Goal: Information Seeking & Learning: Check status

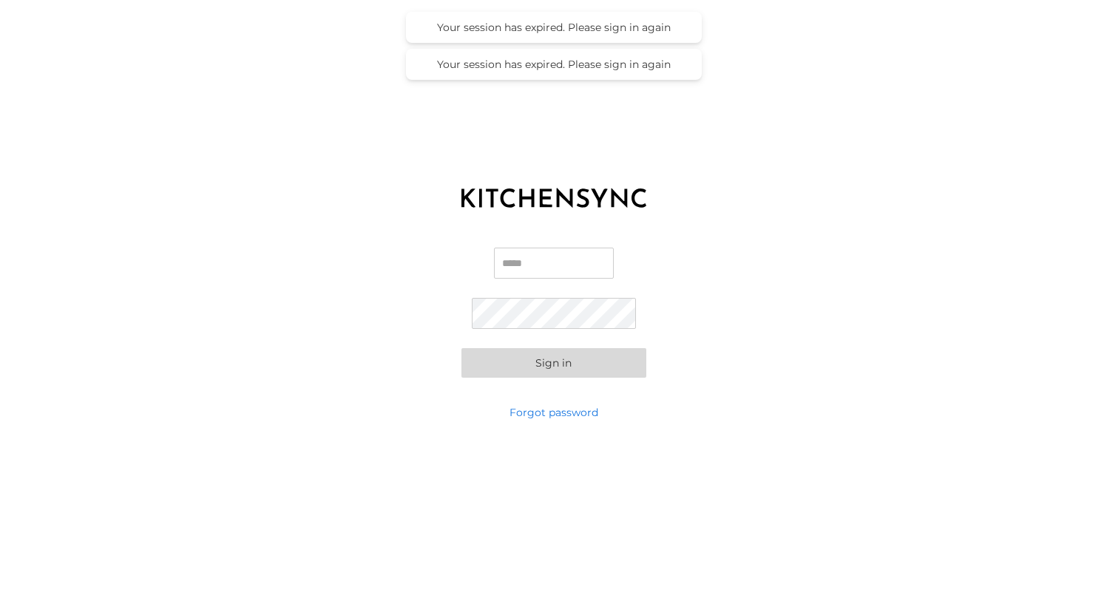
type input "**********"
click at [553, 362] on button "Sign in" at bounding box center [553, 363] width 185 height 30
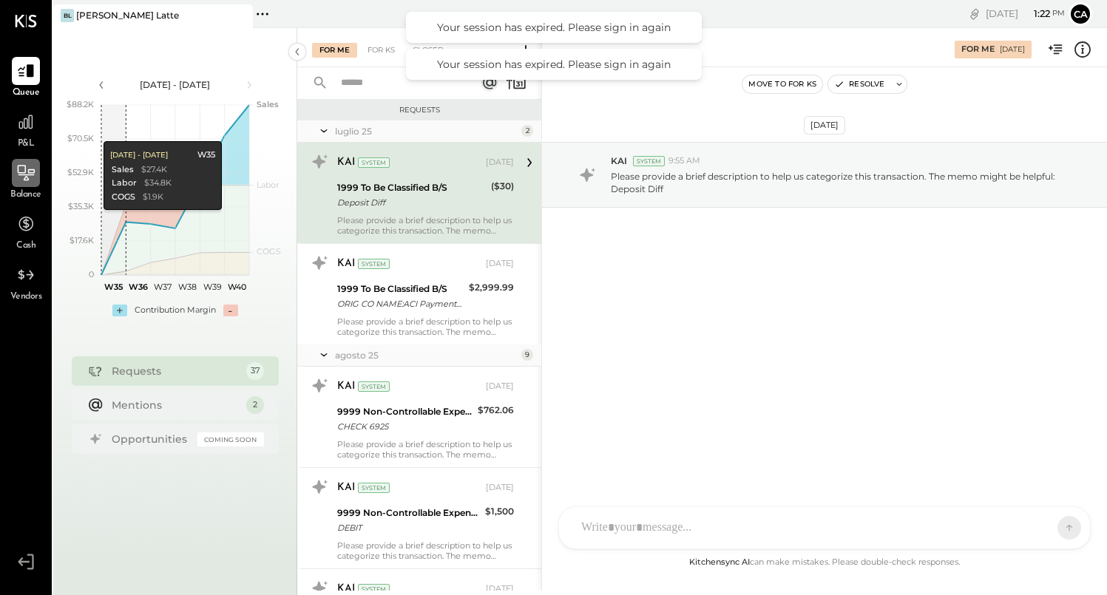
click at [22, 168] on icon at bounding box center [25, 172] width 19 height 19
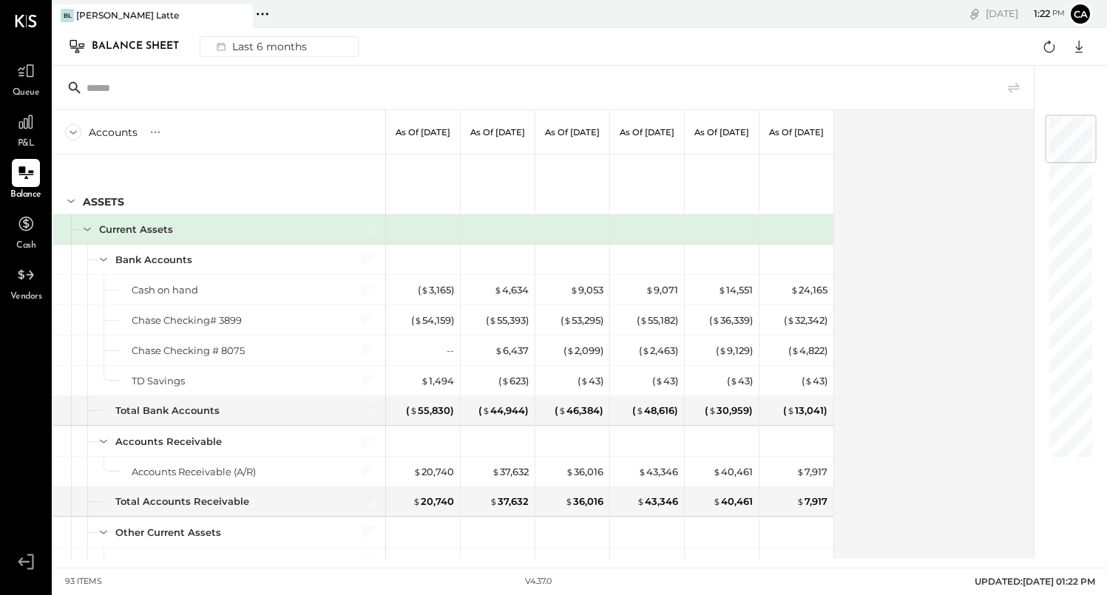
click at [121, 89] on input "text" at bounding box center [202, 88] width 233 height 27
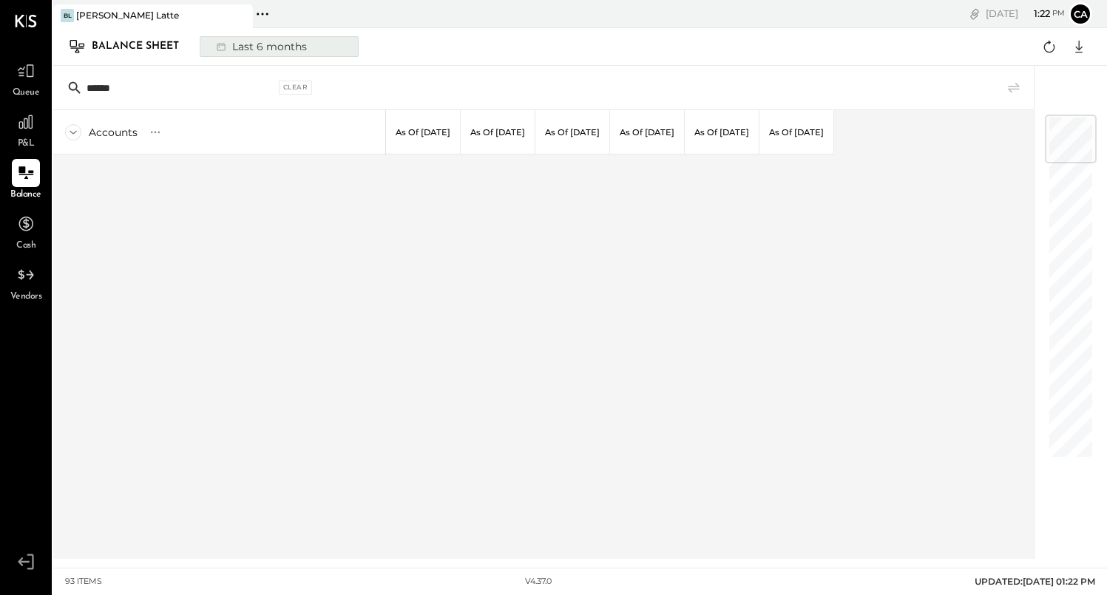
type input "******"
click at [296, 45] on div "Last 6 months" at bounding box center [260, 46] width 105 height 19
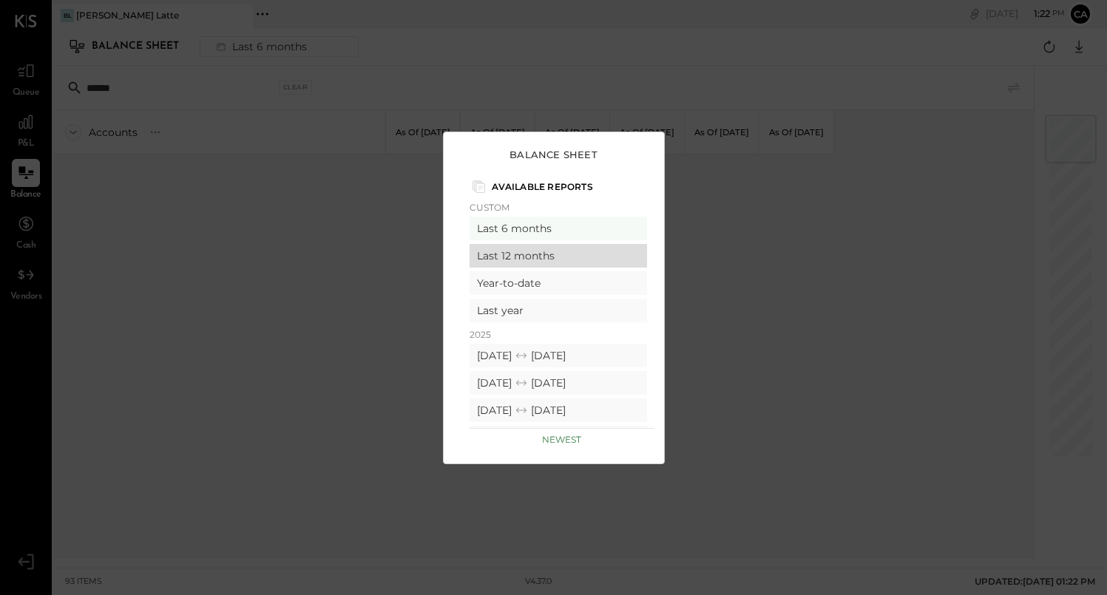
click at [543, 253] on div "Last 12 months" at bounding box center [557, 256] width 177 height 24
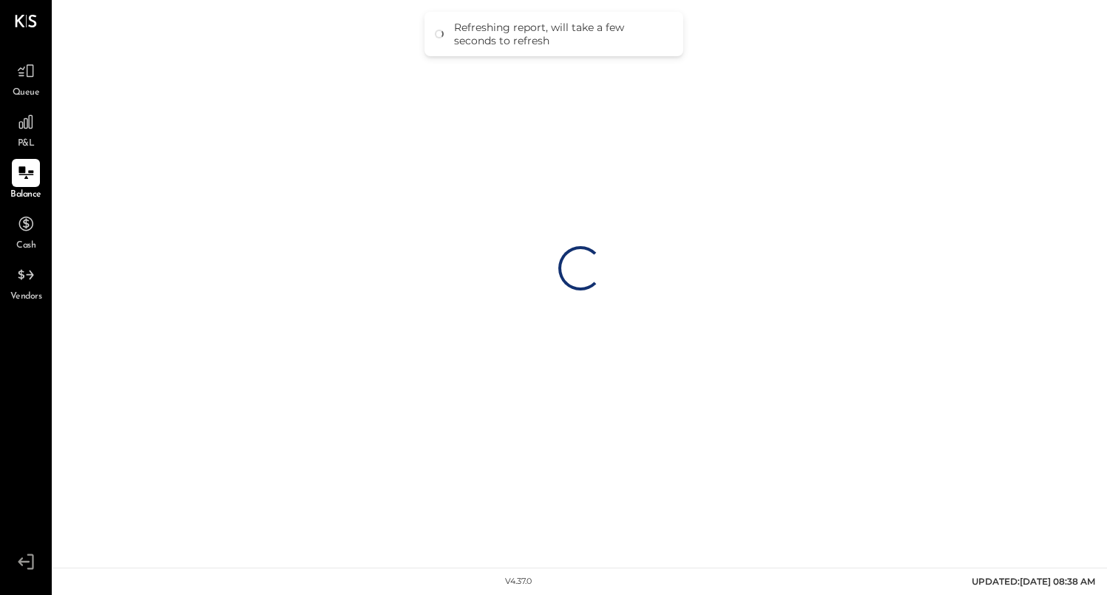
click at [286, 56] on div "Loading…" at bounding box center [579, 268] width 1053 height 536
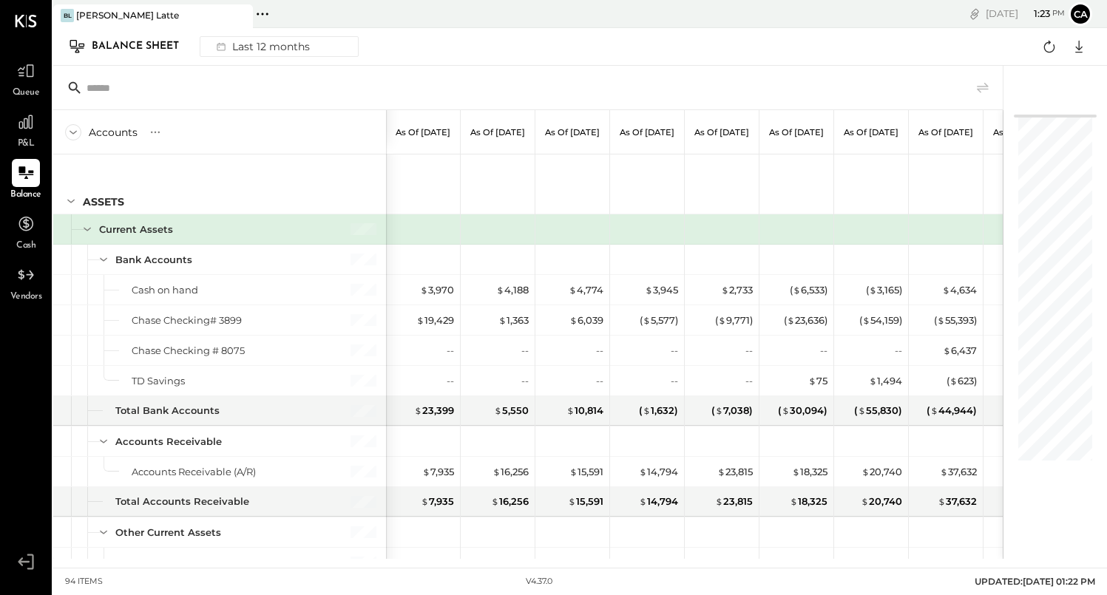
click at [183, 86] on input "text" at bounding box center [202, 88] width 233 height 27
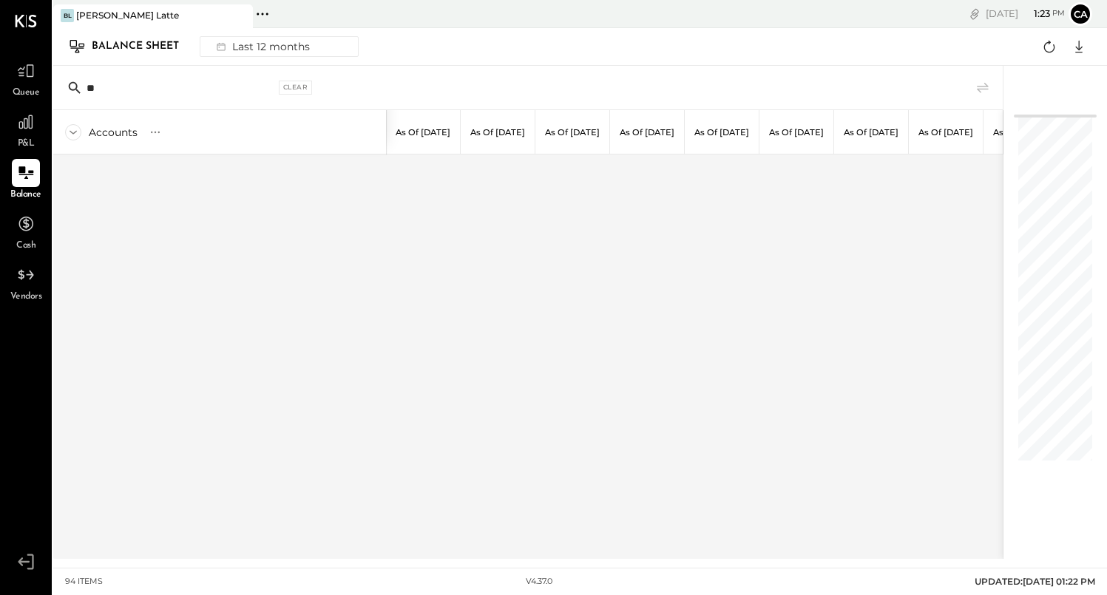
type input "*"
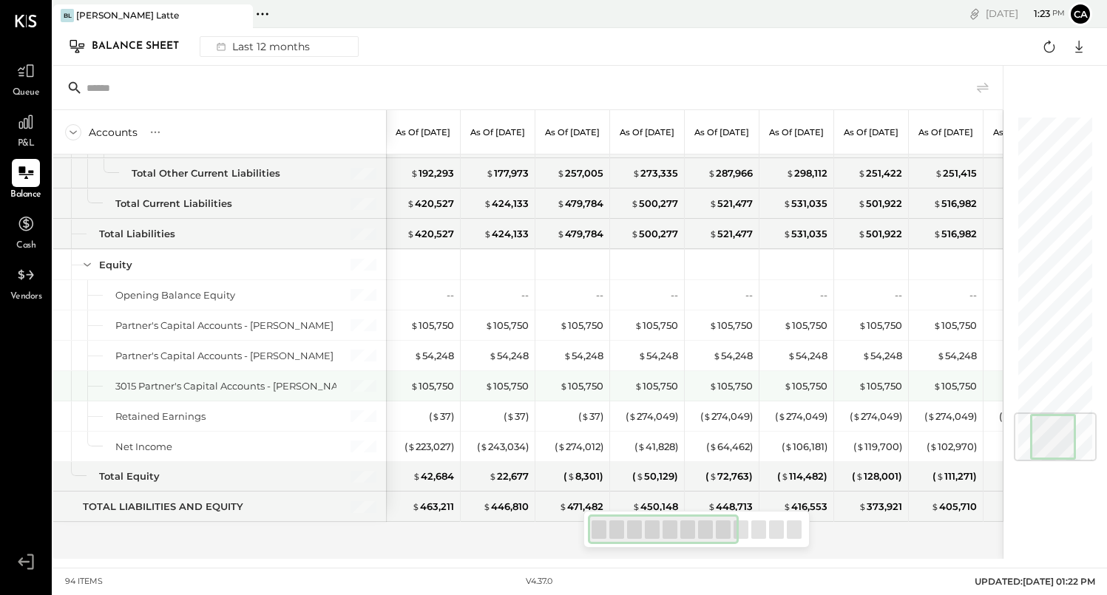
scroll to position [0, 1]
